Goal: Task Accomplishment & Management: Use online tool/utility

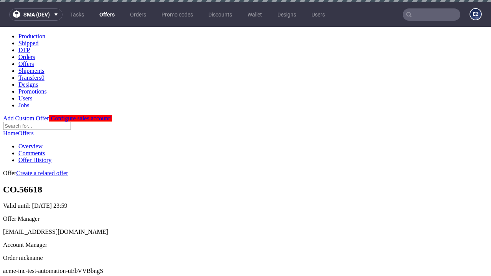
scroll to position [76, 0]
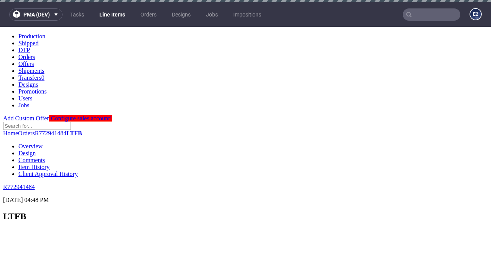
scroll to position [1052, 0]
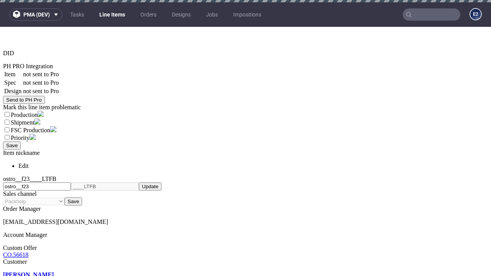
select select "accepted"
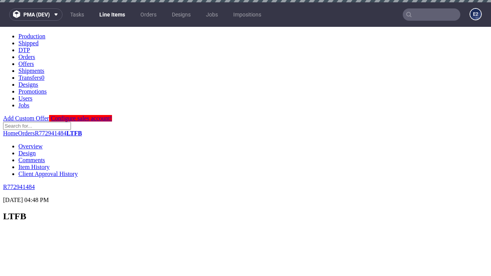
scroll to position [537, 0]
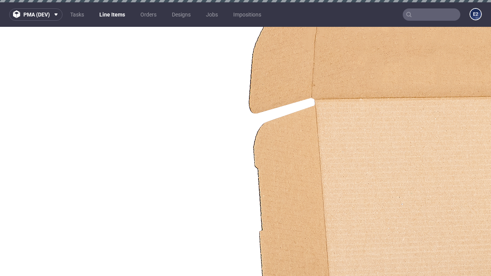
select select "received"
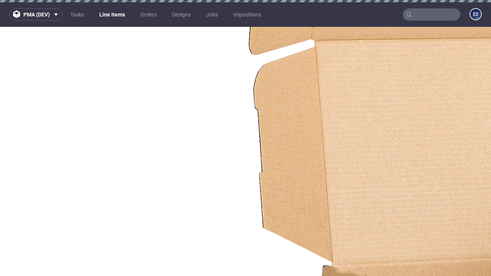
scroll to position [2, 0]
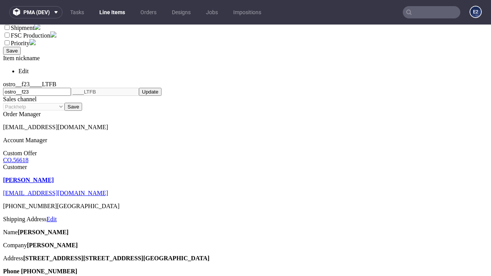
scroll to position [4, 0]
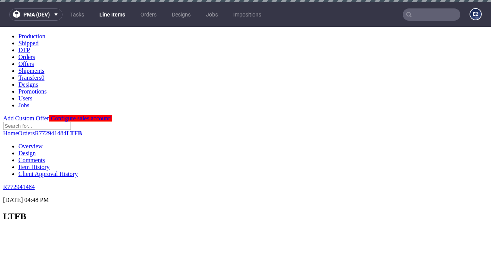
select select "accepted_dtp_issue_reprint"
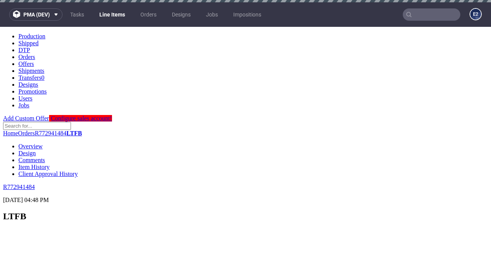
scroll to position [566, 0]
